Goal: Task Accomplishment & Management: Use online tool/utility

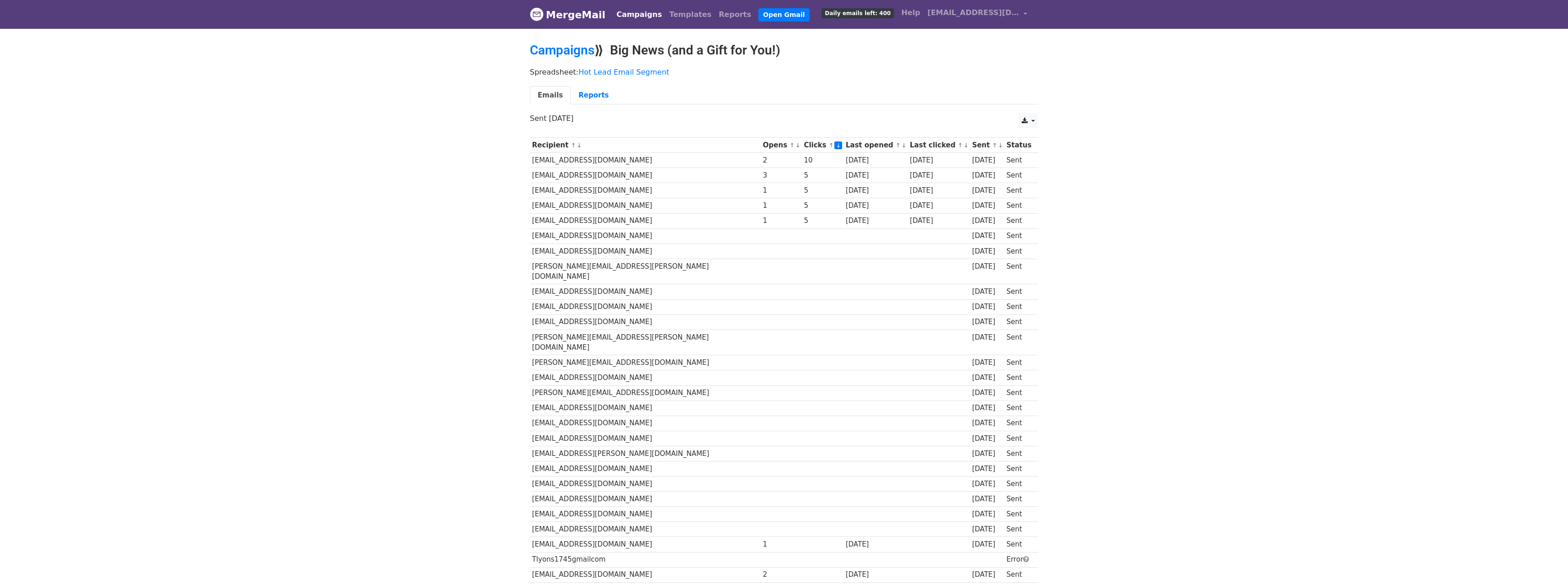
click at [926, 83] on div "Spreadsheet: Hot Lead Email Segment Emails Reports" at bounding box center [784, 88] width 522 height 51
click at [1039, 123] on div "CSV Excel Sent 5 days ago" at bounding box center [784, 124] width 522 height 19
click at [1037, 123] on link at bounding box center [1028, 121] width 19 height 15
click at [970, 80] on div "Spreadsheet: Hot Lead Email Segment Emails Reports" at bounding box center [784, 88] width 522 height 51
click at [758, 15] on link "Open Gmail" at bounding box center [784, 15] width 51 height 13
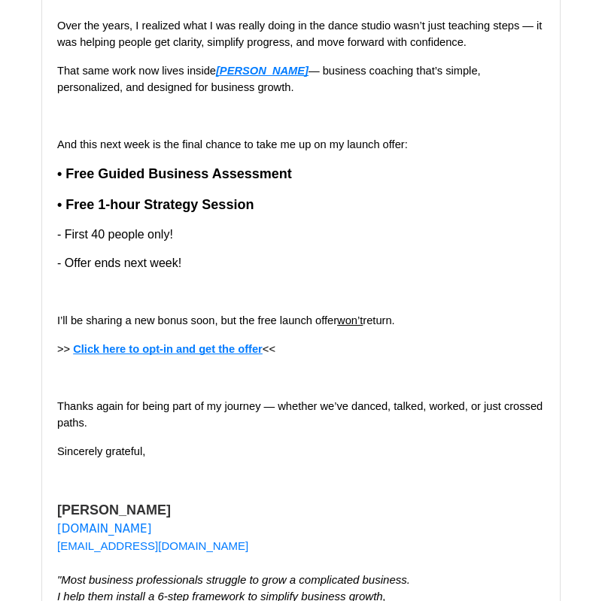
scroll to position [22, 0]
